Goal: Task Accomplishment & Management: Manage account settings

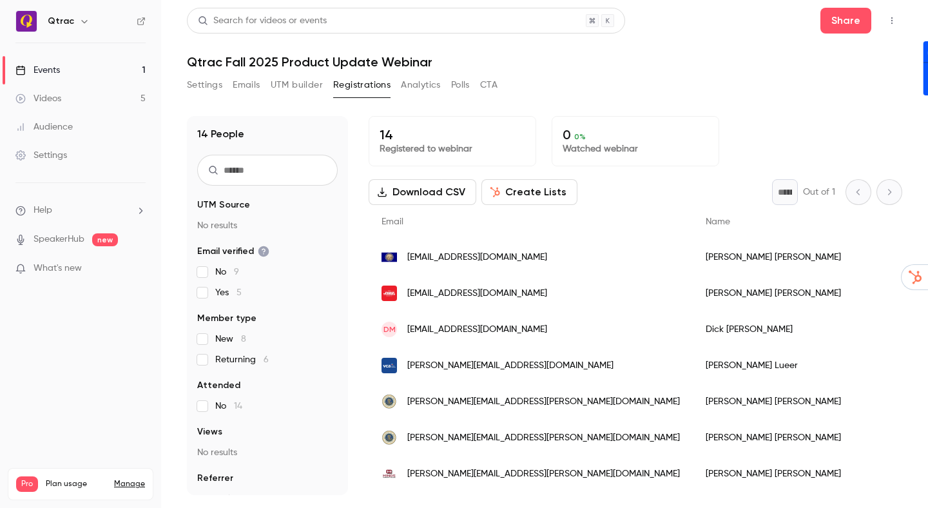
drag, startPoint x: 593, startPoint y: 71, endPoint x: 365, endPoint y: 41, distance: 230.0
click at [591, 71] on div "Search for videos or events Share Qtrac Fall 2025 Product Update Webinar Settin…" at bounding box center [544, 251] width 715 height 487
click at [206, 62] on h1 "Qtrac Fall 2025 Product Update Webinar" at bounding box center [544, 61] width 715 height 15
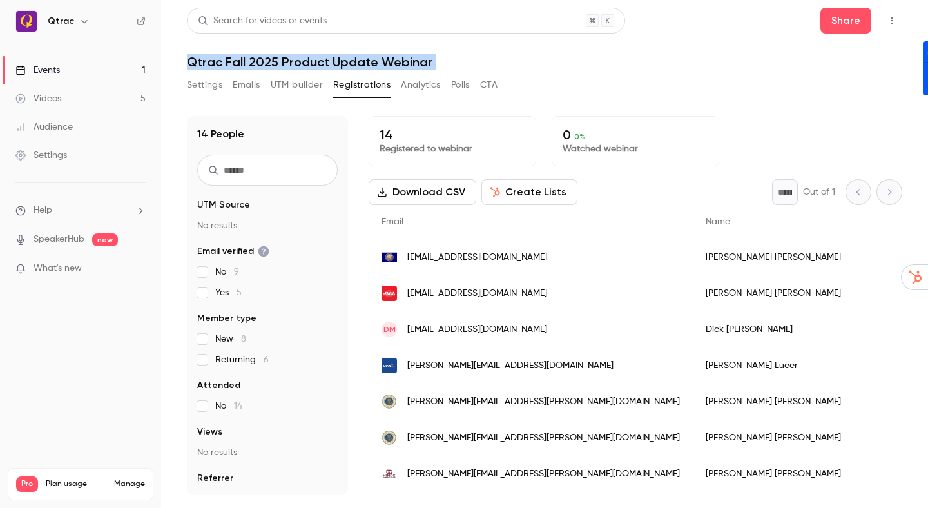
drag, startPoint x: 206, startPoint y: 62, endPoint x: 395, endPoint y: 72, distance: 189.6
click at [395, 72] on div "Search for videos or events Share Qtrac Fall 2025 Product Update Webinar Settin…" at bounding box center [544, 251] width 715 height 487
copy div "Qtrac Fall 2025 Product Update Webinar Settings Emails UTM builder Registration…"
click at [671, 56] on h1 "Qtrac Fall 2025 Product Update Webinar" at bounding box center [544, 61] width 715 height 15
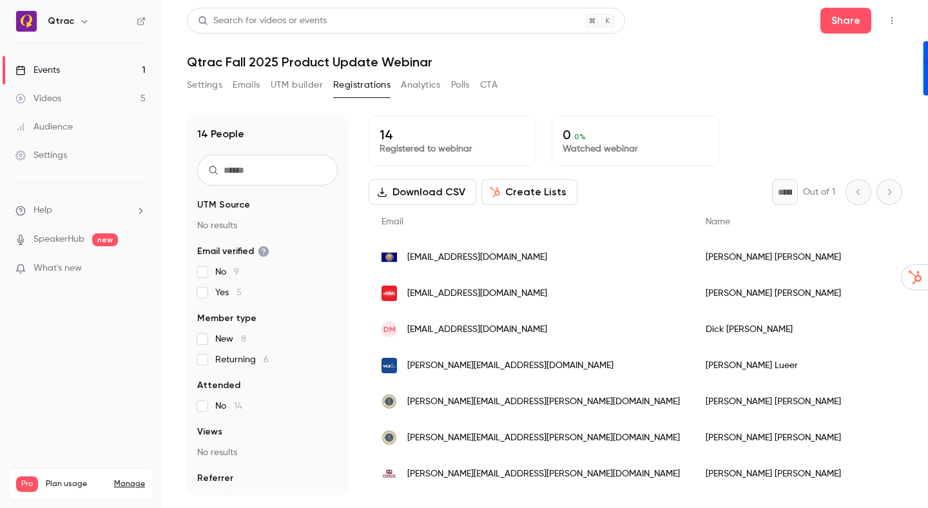
click at [293, 167] on input "text" at bounding box center [267, 170] width 140 height 31
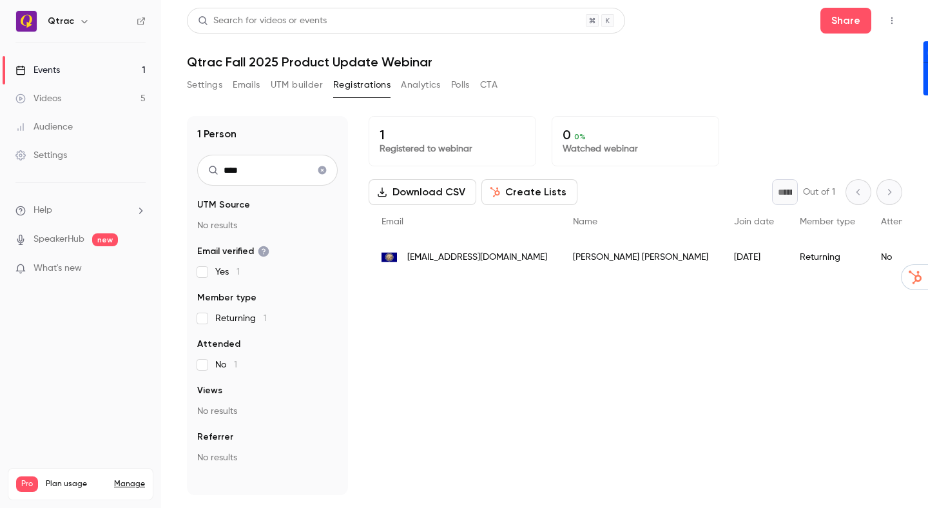
type input "****"
click at [325, 170] on icon "Clear search" at bounding box center [322, 170] width 8 height 8
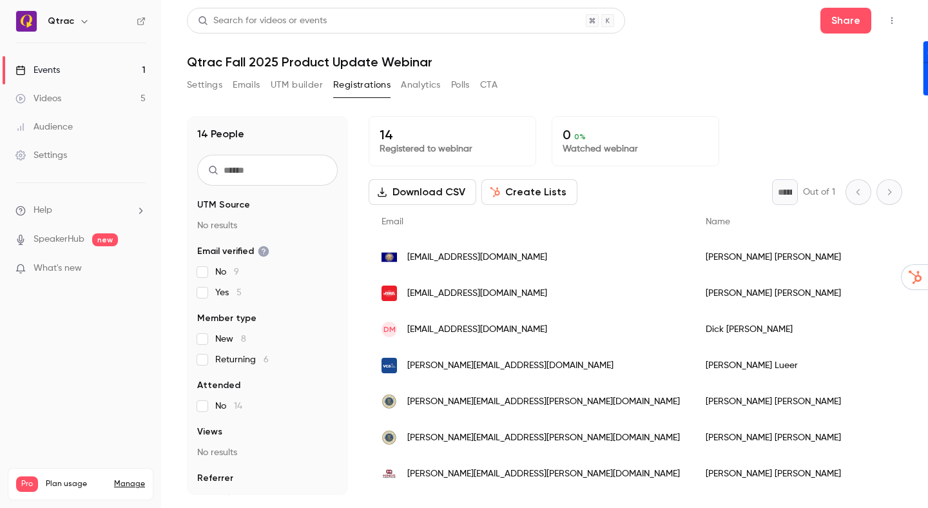
click at [675, 82] on div "Settings Emails UTM builder Registrations Analytics Polls CTA" at bounding box center [544, 88] width 715 height 26
click at [491, 84] on button "CTA" at bounding box center [488, 85] width 17 height 21
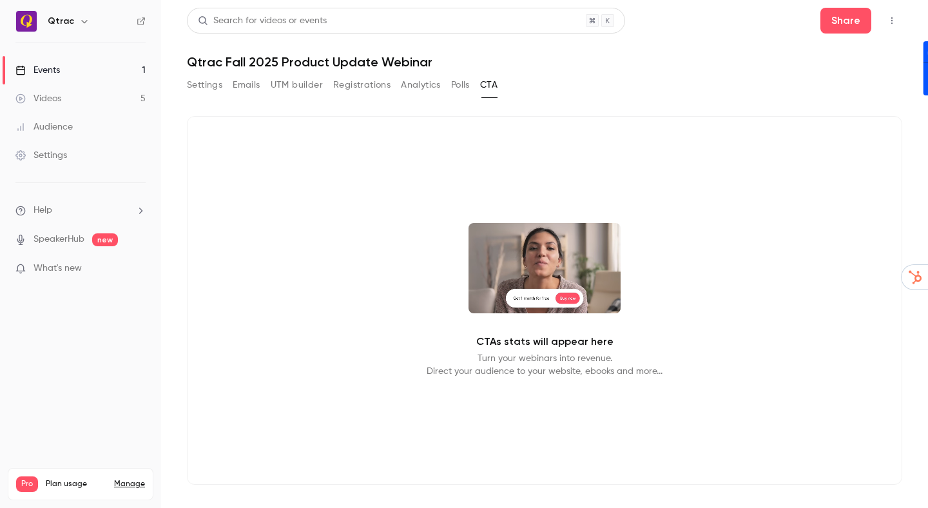
click at [466, 86] on button "Polls" at bounding box center [460, 85] width 19 height 21
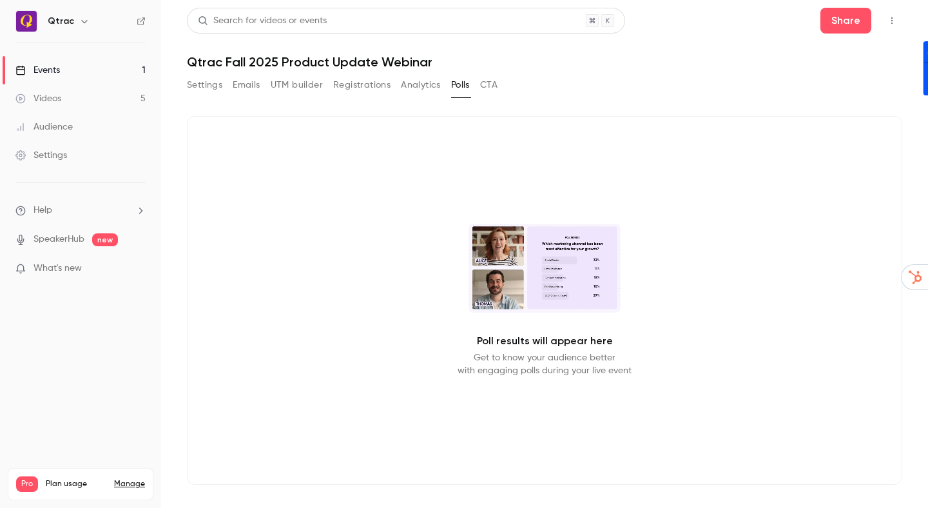
click at [424, 84] on button "Analytics" at bounding box center [421, 85] width 40 height 21
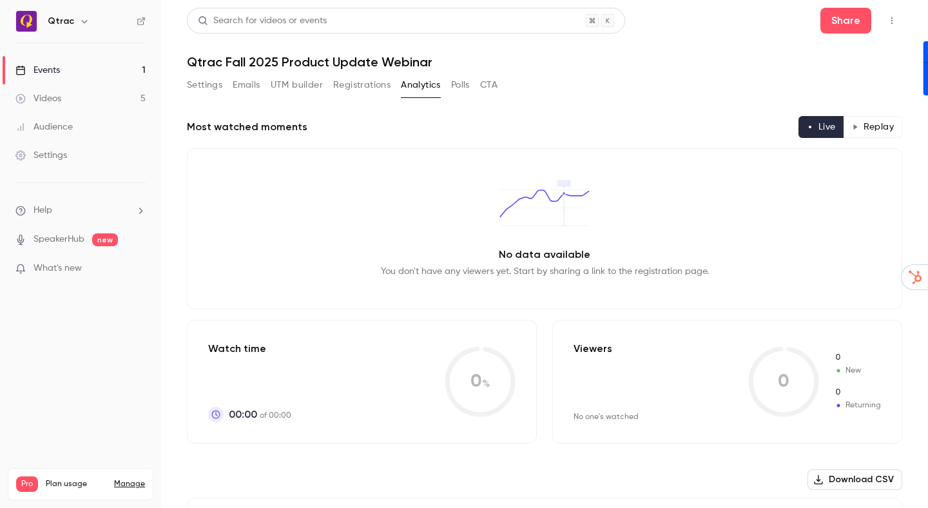
click at [290, 82] on button "UTM builder" at bounding box center [297, 85] width 52 height 21
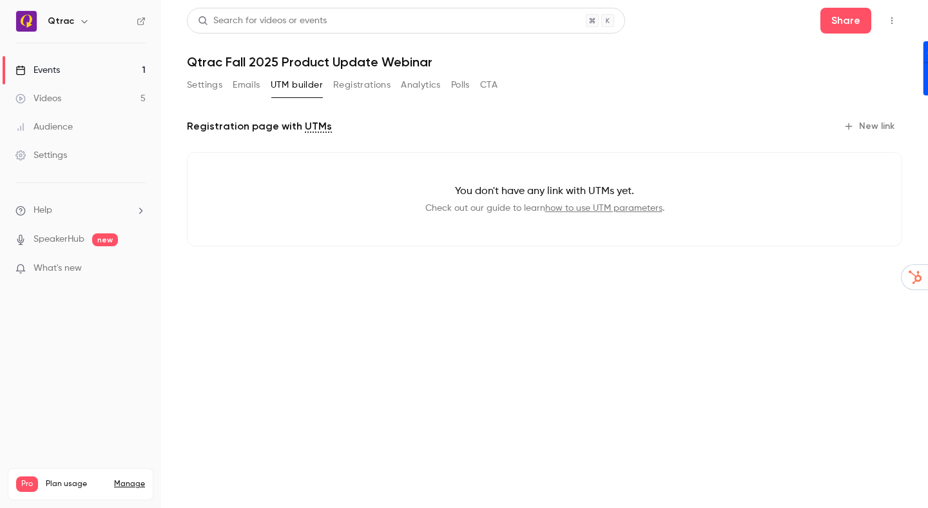
click at [248, 84] on button "Emails" at bounding box center [246, 85] width 27 height 21
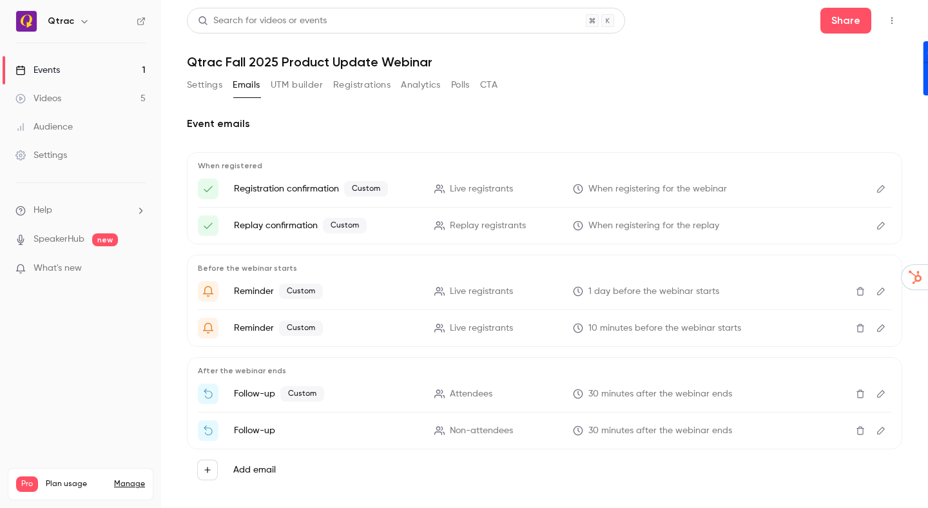
click at [346, 82] on button "Registrations" at bounding box center [361, 85] width 57 height 21
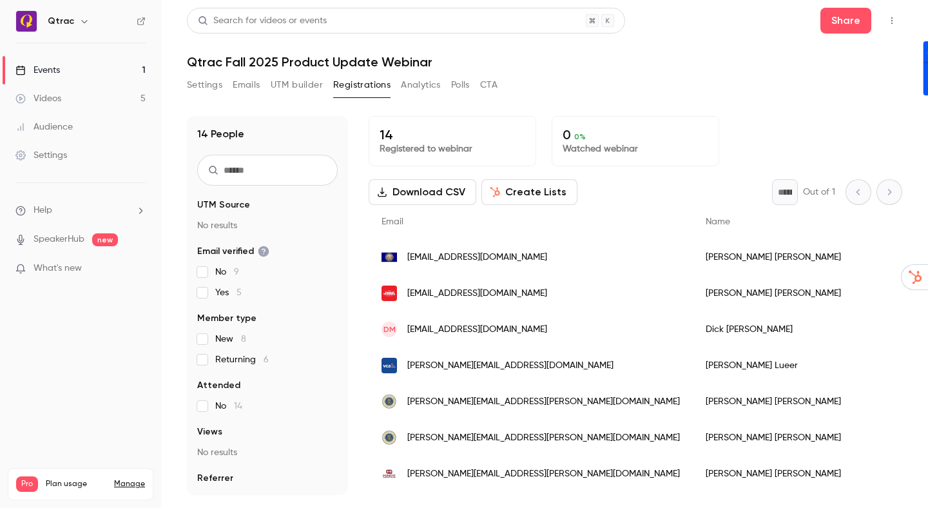
click at [702, 73] on div "Search for videos or events Share Qtrac Fall 2025 Product Update Webinar Settin…" at bounding box center [544, 251] width 715 height 487
click at [620, 81] on div "Settings Emails UTM builder Registrations Analytics Polls CTA" at bounding box center [544, 88] width 715 height 26
click at [252, 82] on button "Emails" at bounding box center [246, 85] width 27 height 21
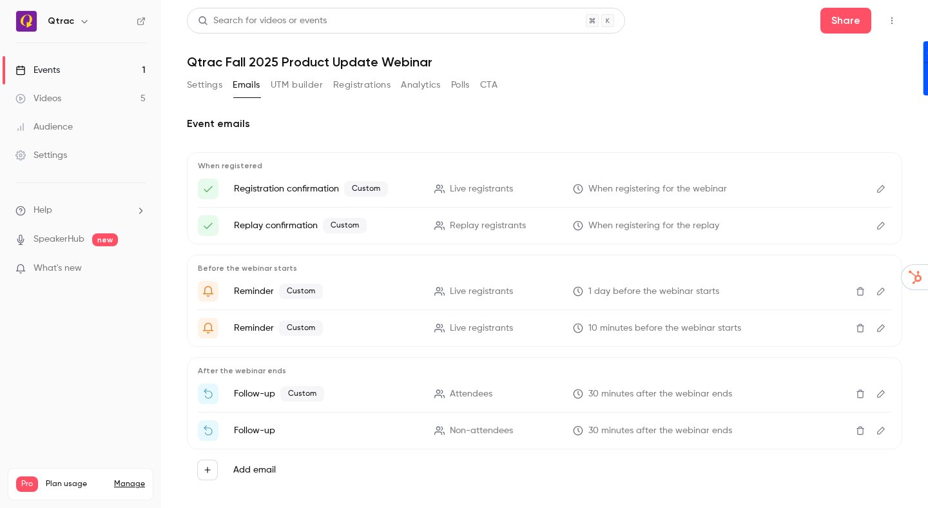
click at [878, 290] on icon "Edit" at bounding box center [881, 291] width 8 height 8
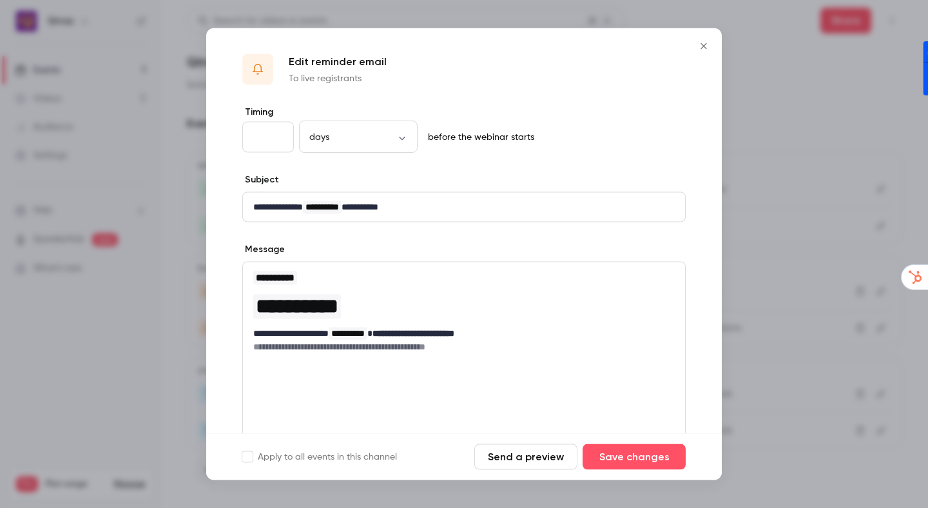
click at [704, 44] on icon "Close" at bounding box center [703, 46] width 6 height 6
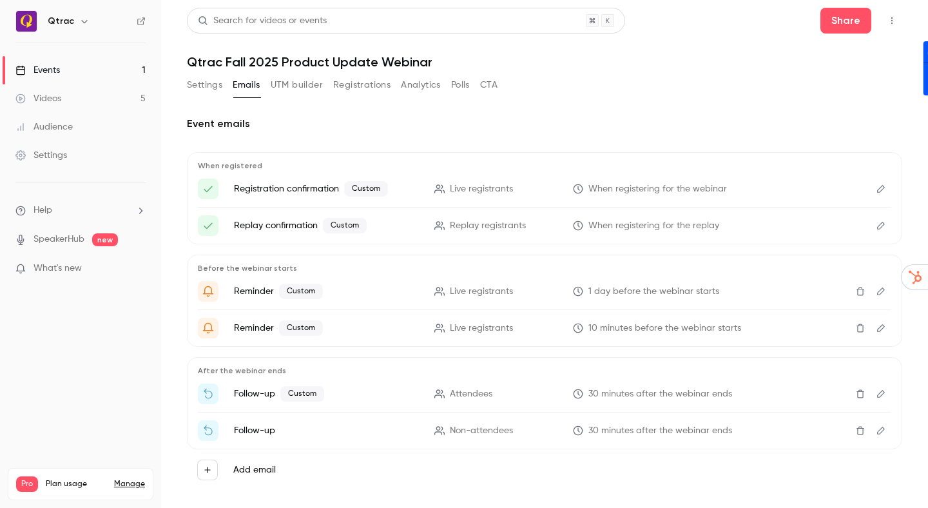
click at [723, 33] on header "Search for videos or events Share Qtrac Fall 2025 Product Update Webinar" at bounding box center [544, 39] width 715 height 62
click at [87, 100] on link "Videos 5" at bounding box center [80, 98] width 161 height 28
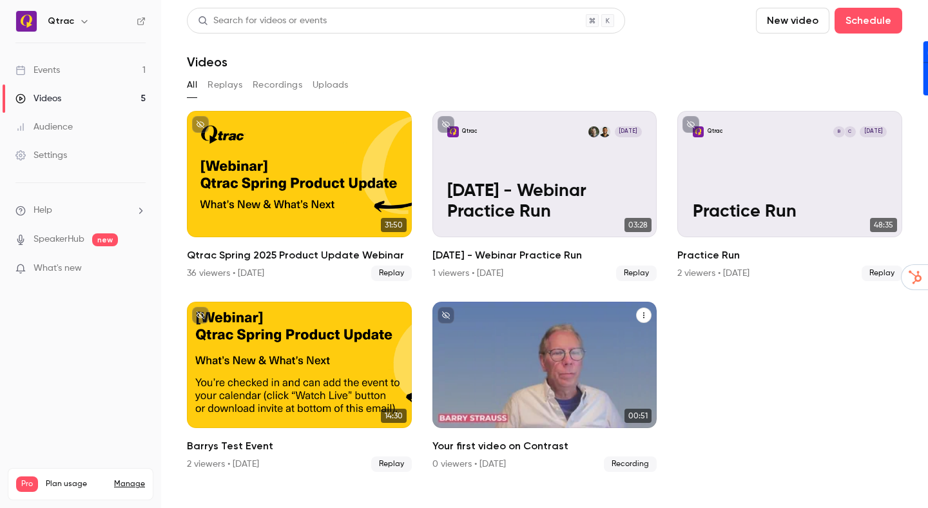
click at [645, 315] on icon "Your first video on Contrast" at bounding box center [644, 315] width 8 height 8
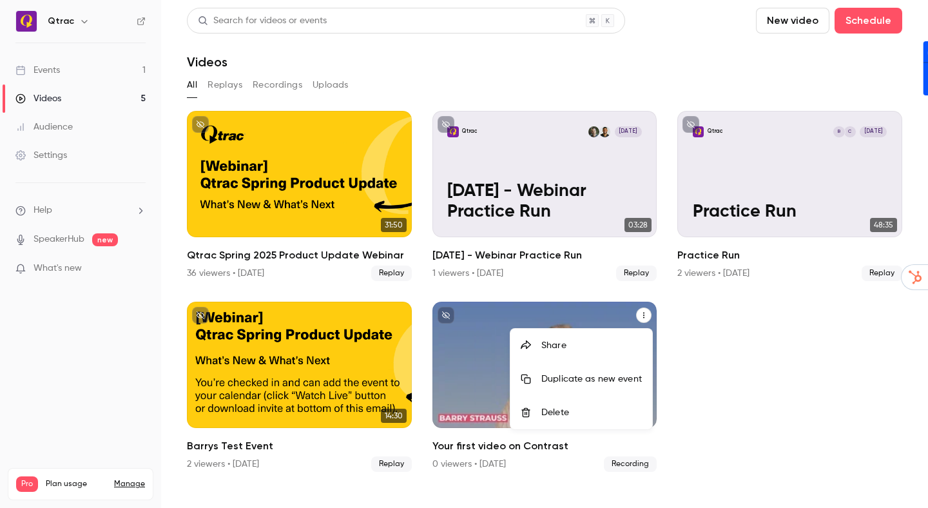
click at [552, 409] on div "Delete" at bounding box center [591, 412] width 100 height 13
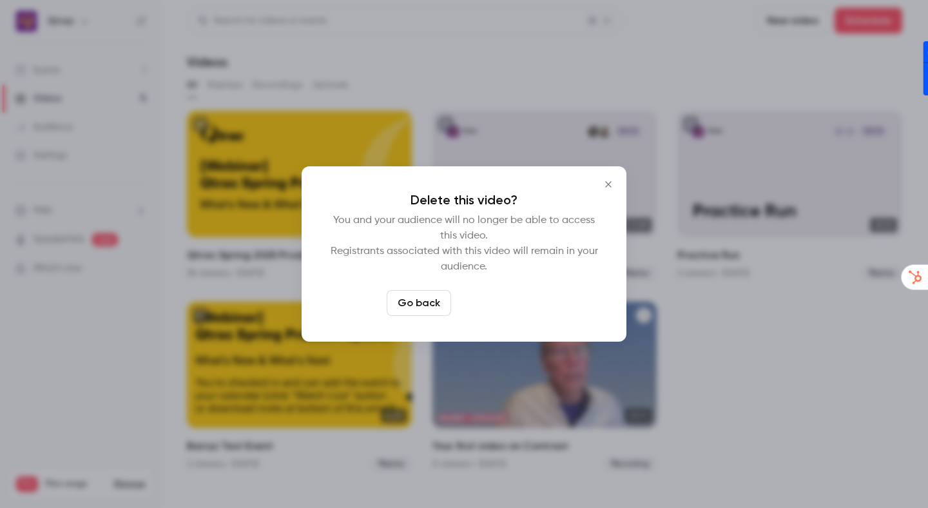
click at [499, 303] on button "Delete video" at bounding box center [499, 303] width 86 height 26
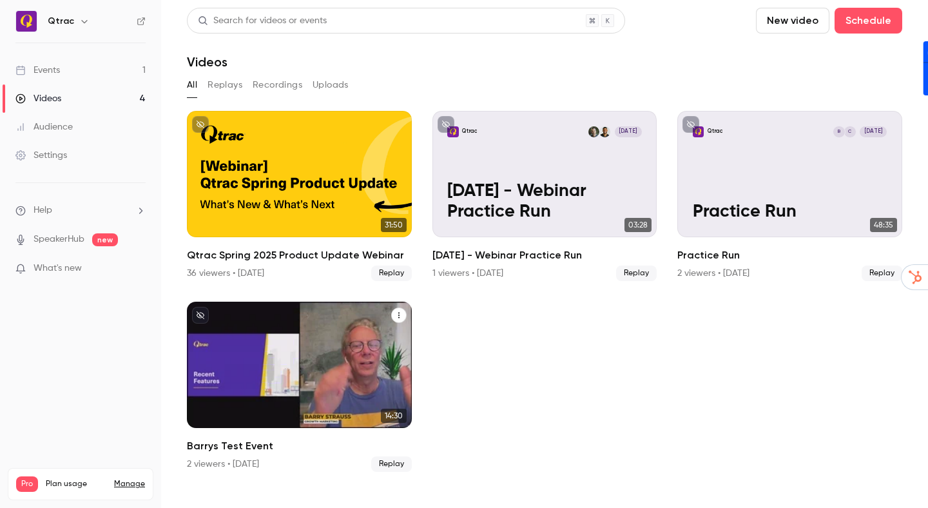
click at [396, 316] on icon "Barrys Test Event" at bounding box center [399, 315] width 8 height 8
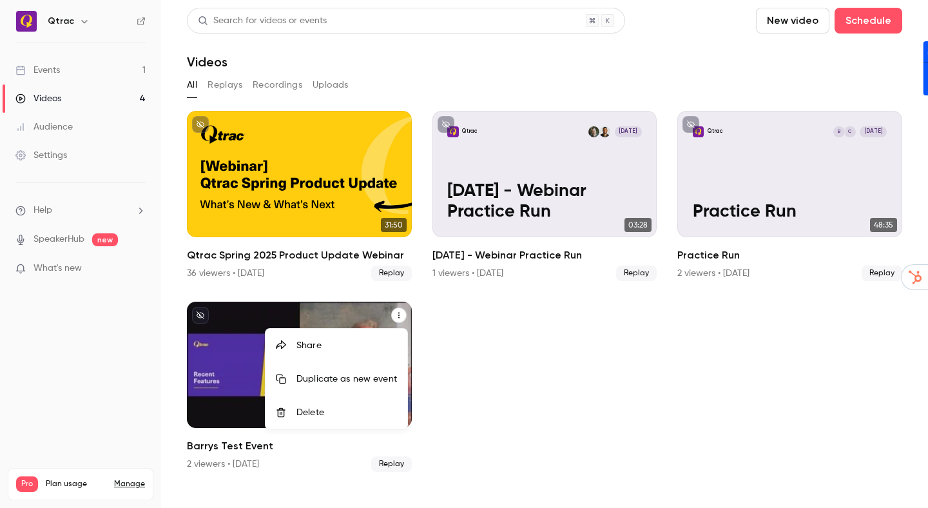
click at [330, 410] on div "Delete" at bounding box center [346, 412] width 100 height 13
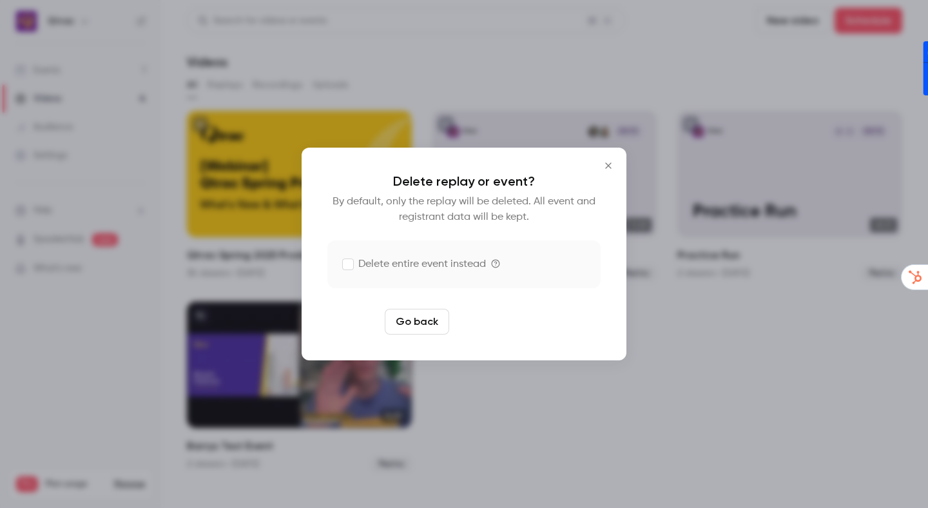
click at [519, 323] on button "Delete replay" at bounding box center [499, 322] width 90 height 26
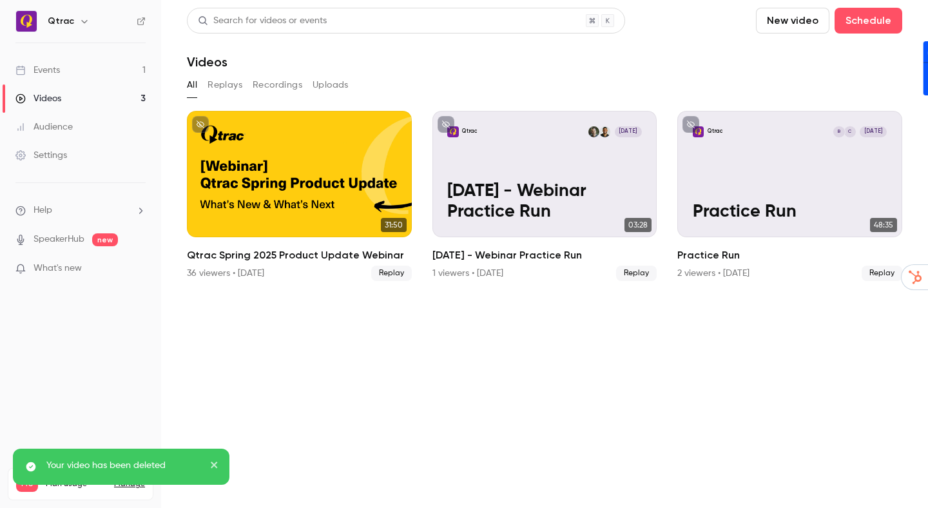
click at [578, 341] on section "Search for videos or events New video Schedule Videos All Replays Recordings Up…" at bounding box center [544, 254] width 715 height 492
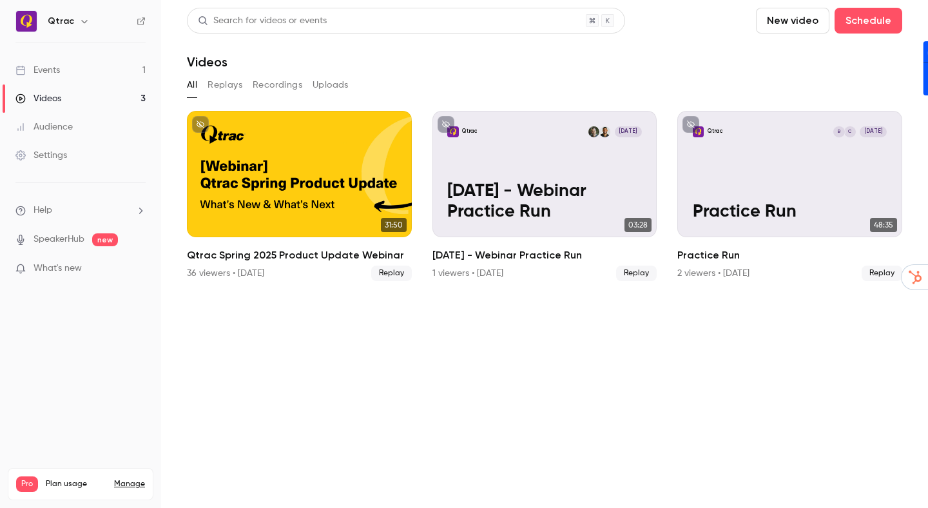
click at [53, 70] on div "Events" at bounding box center [37, 70] width 44 height 13
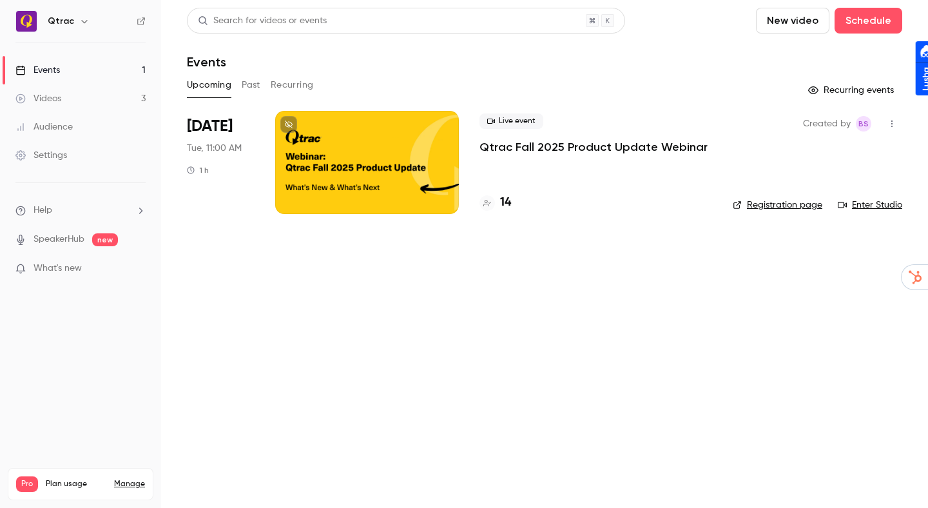
click at [331, 141] on div at bounding box center [367, 162] width 184 height 103
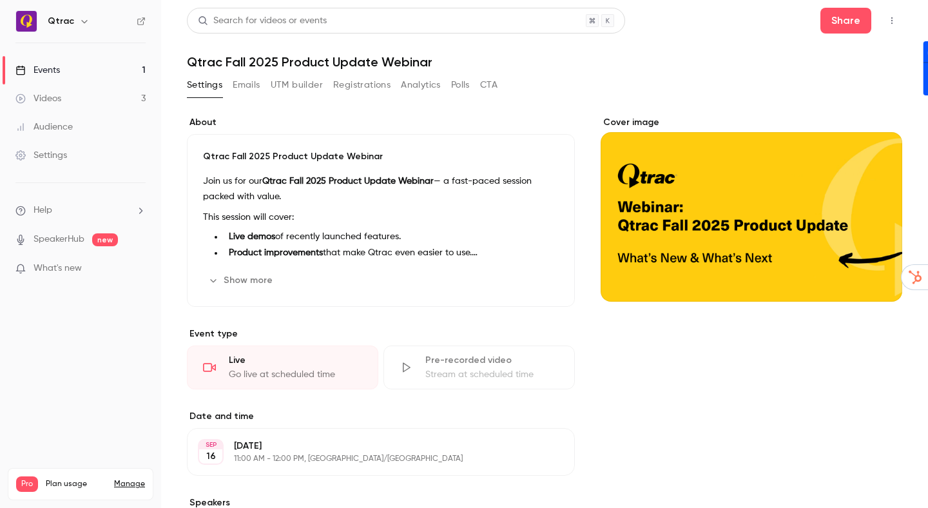
click at [370, 85] on button "Registrations" at bounding box center [361, 85] width 57 height 21
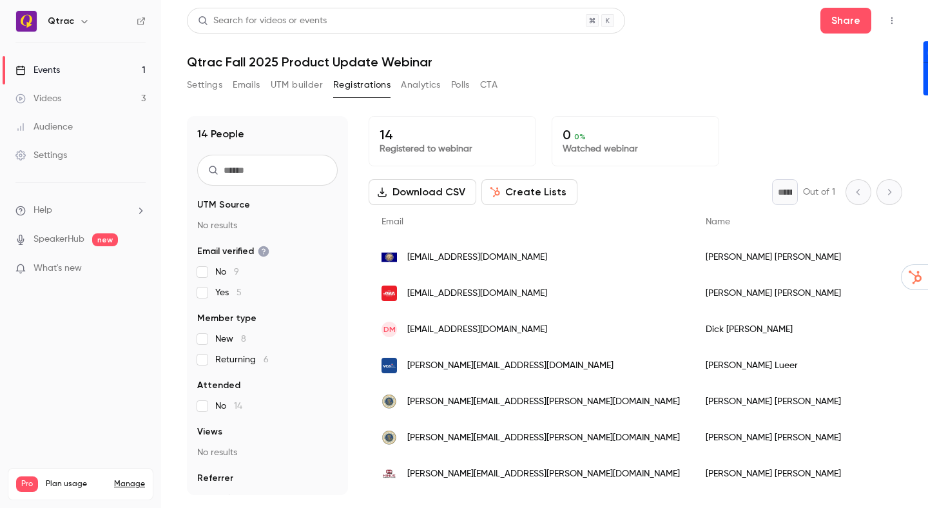
click at [750, 33] on header "Search for videos or events Share Qtrac Fall 2025 Product Update Webinar" at bounding box center [544, 39] width 715 height 62
